Goal: Task Accomplishment & Management: Manage account settings

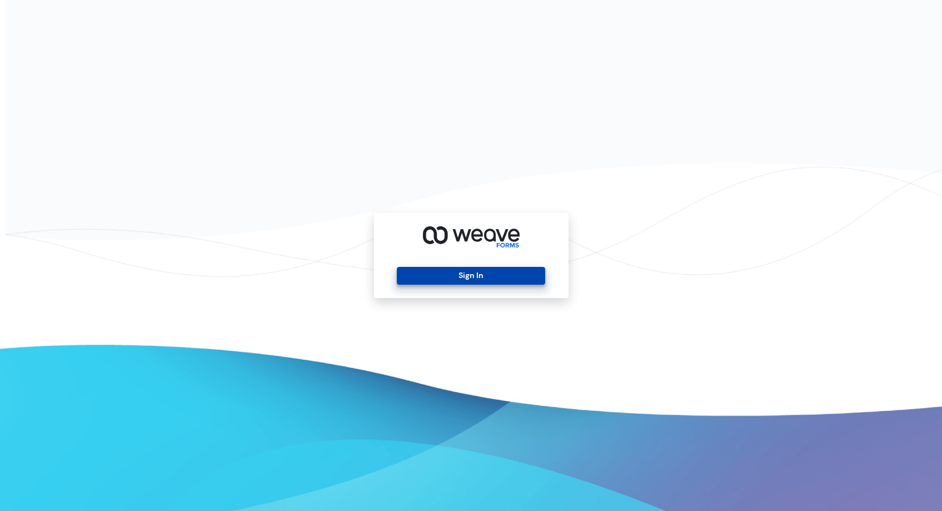
click at [481, 279] on button "Sign In" at bounding box center [471, 276] width 148 height 18
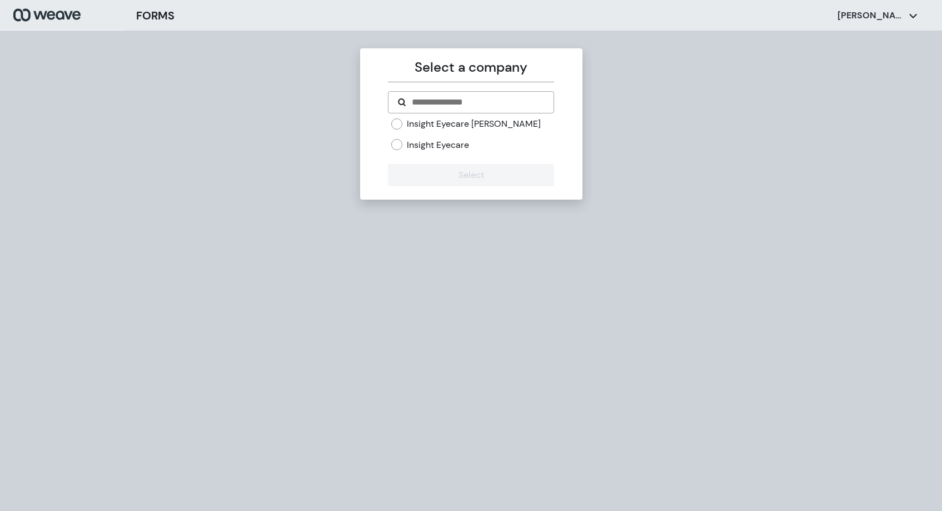
click at [449, 153] on div "Insight Eyecare [PERSON_NAME] Insight Eyecare" at bounding box center [471, 139] width 166 height 42
click at [451, 147] on label "Insight Eyecare" at bounding box center [438, 145] width 62 height 12
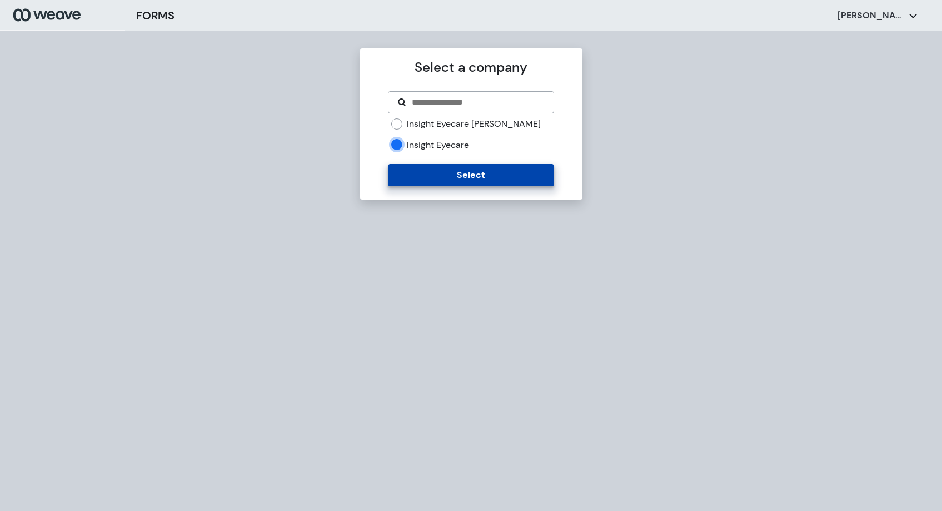
click at [456, 174] on button "Select" at bounding box center [471, 175] width 166 height 22
